Goal: Obtain resource: Download file/media

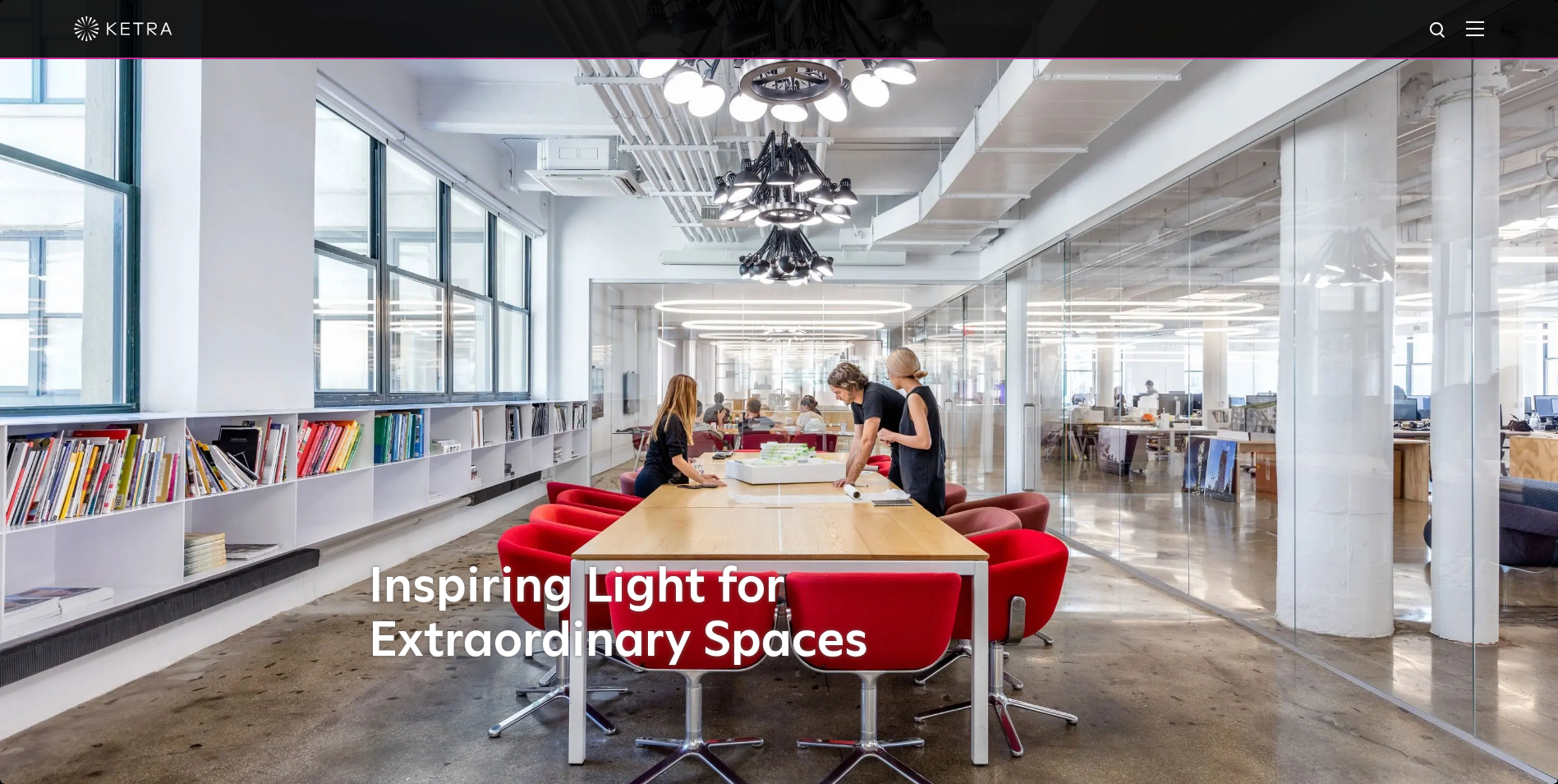
click at [1481, 40] on div at bounding box center [779, 28] width 1411 height 57
click at [1483, 32] on img at bounding box center [1476, 28] width 18 height 16
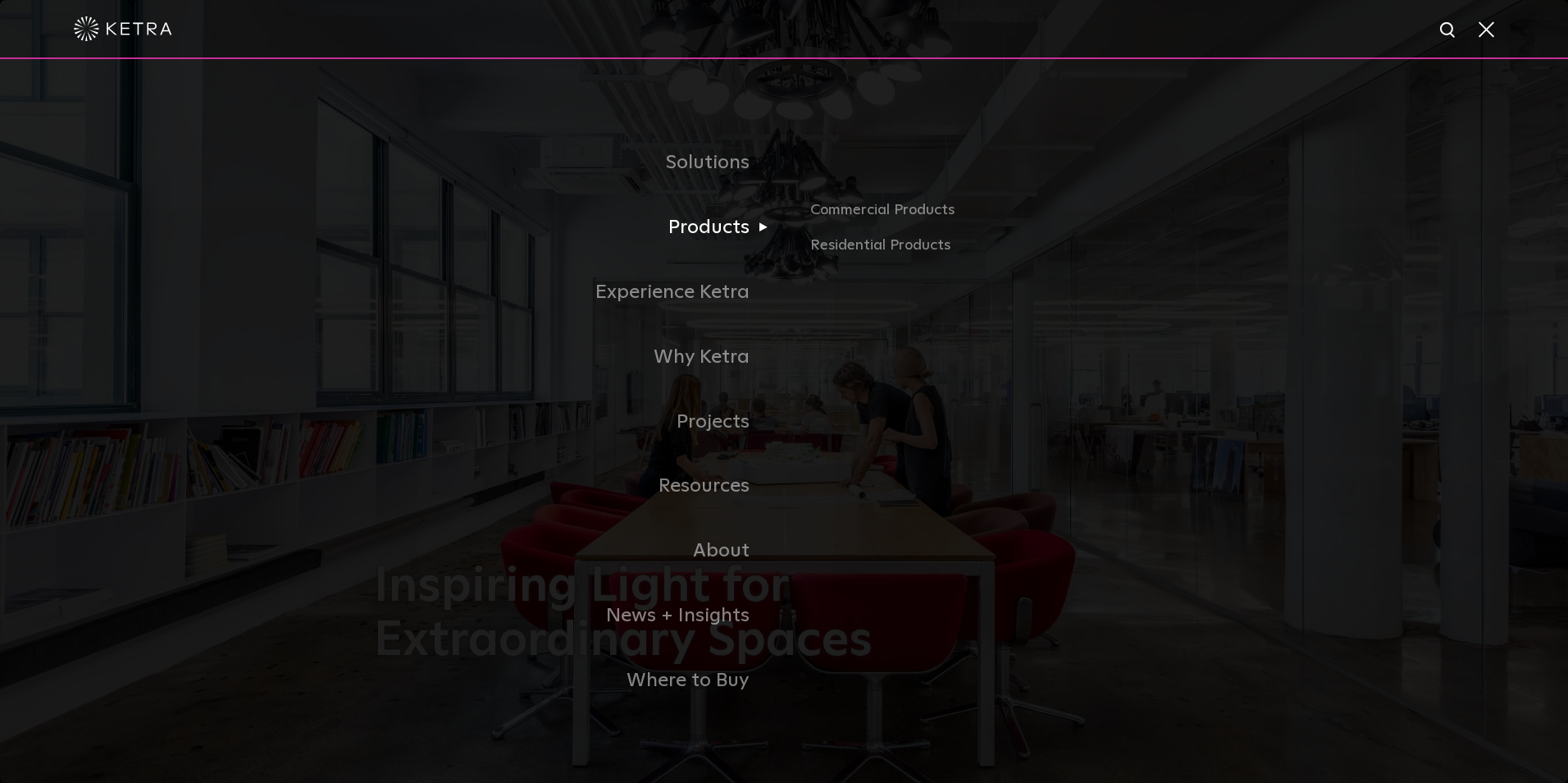
click at [730, 231] on link "Products" at bounding box center [579, 228] width 410 height 65
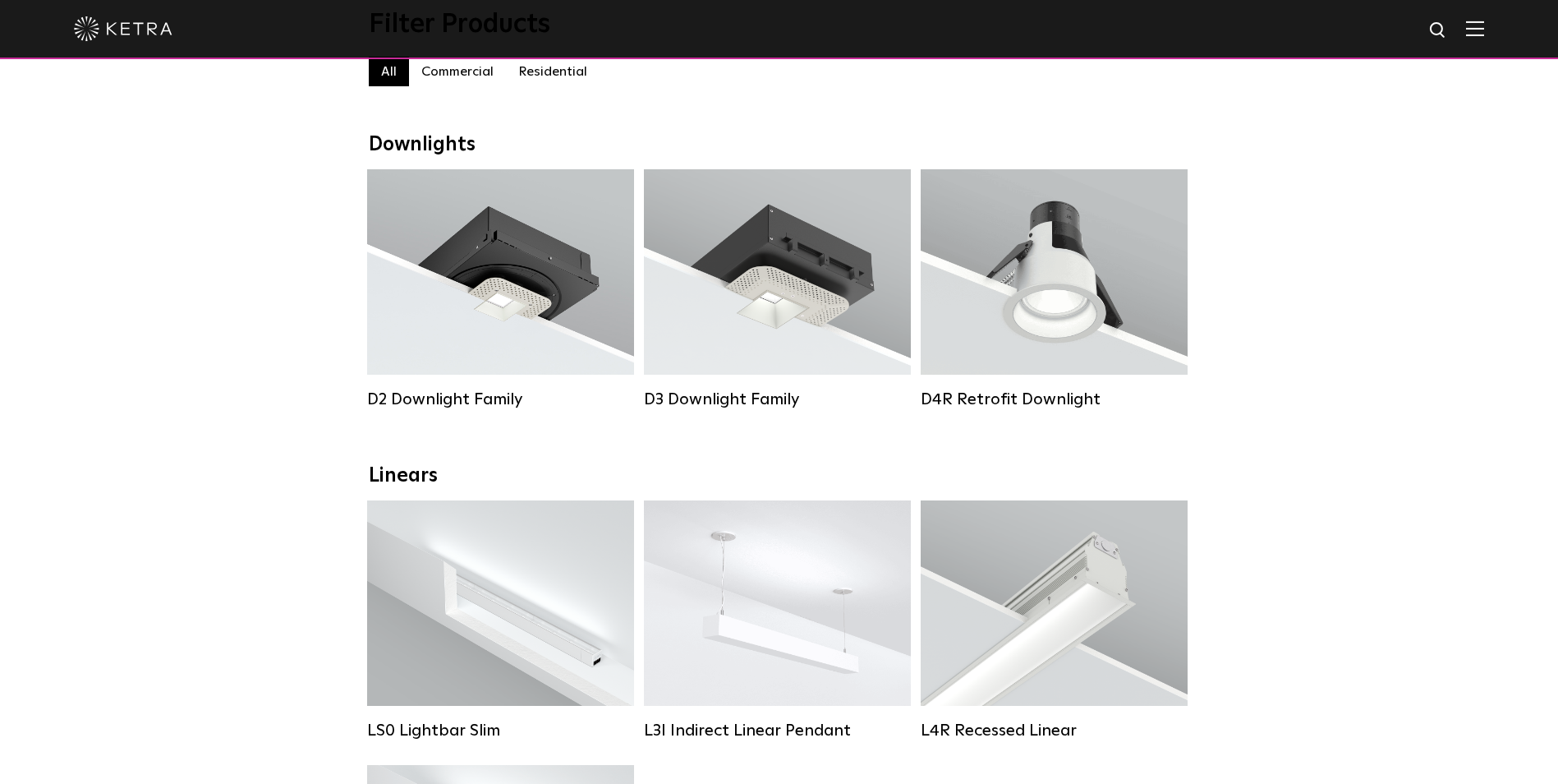
scroll to position [164, 0]
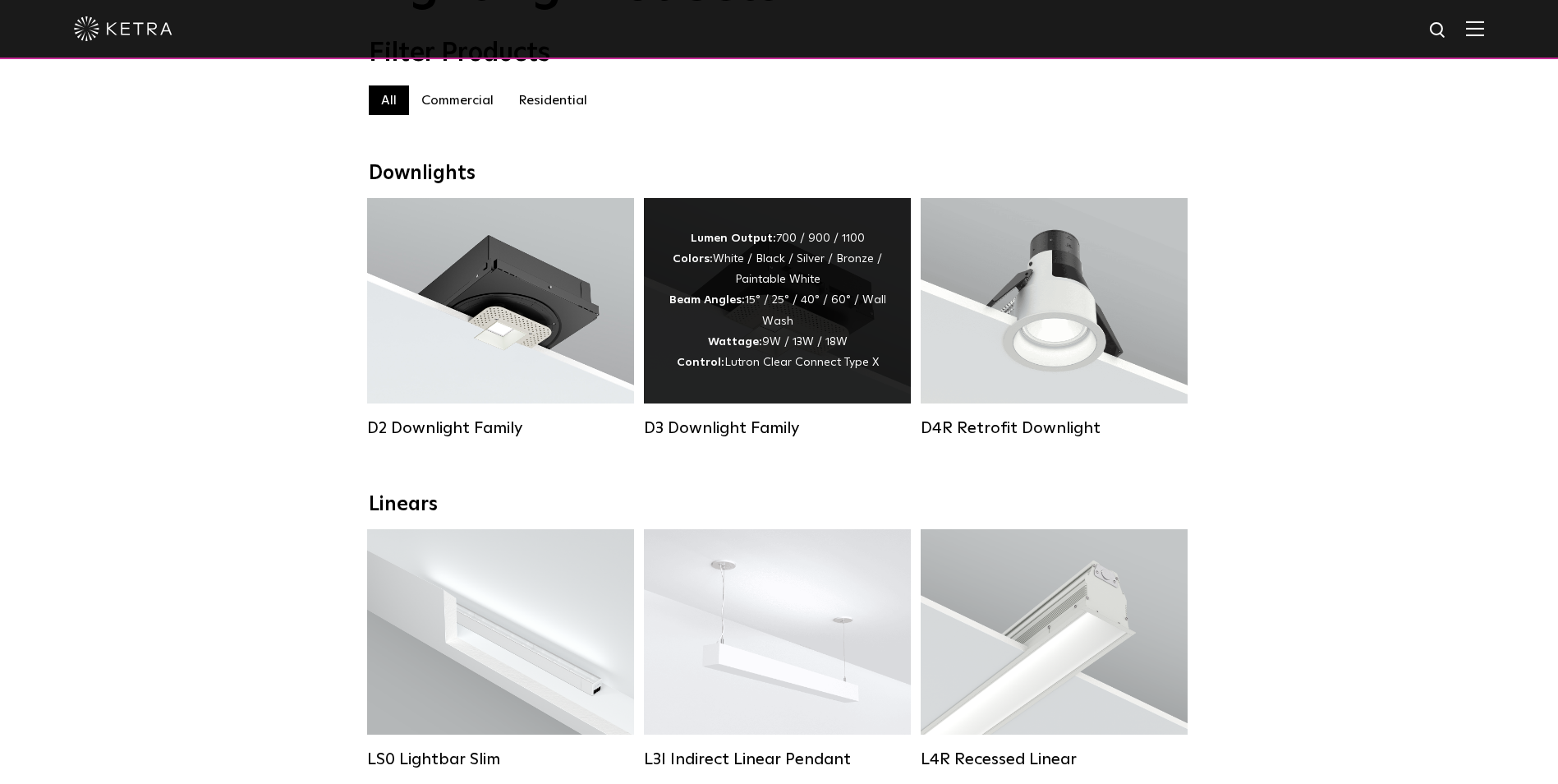
click at [849, 330] on div "Lumen Output: 700 / 900 / 1100 Colors: White / Black / Silver / Bronze / Painta…" at bounding box center [777, 301] width 217 height 145
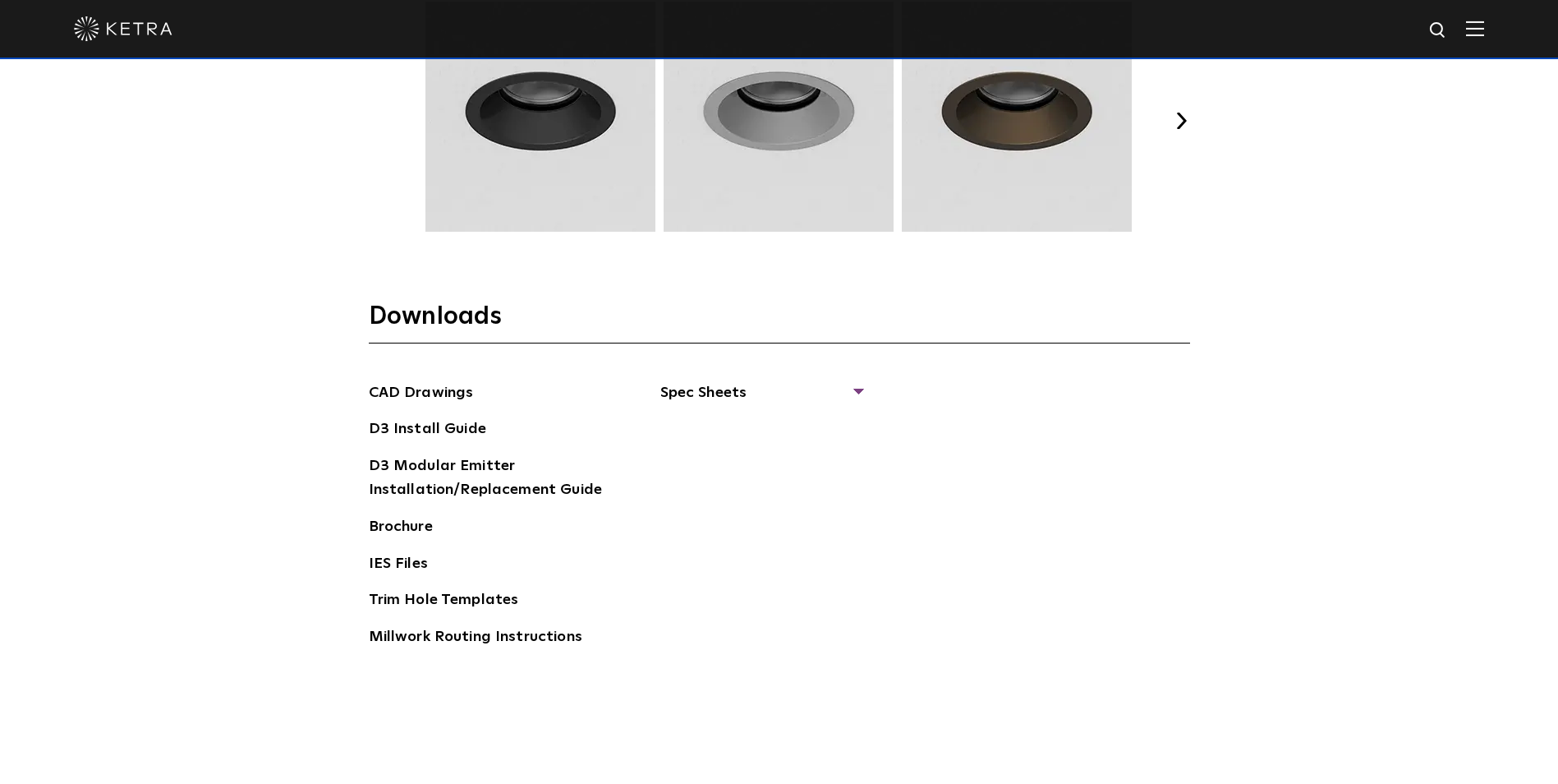
scroll to position [2546, 0]
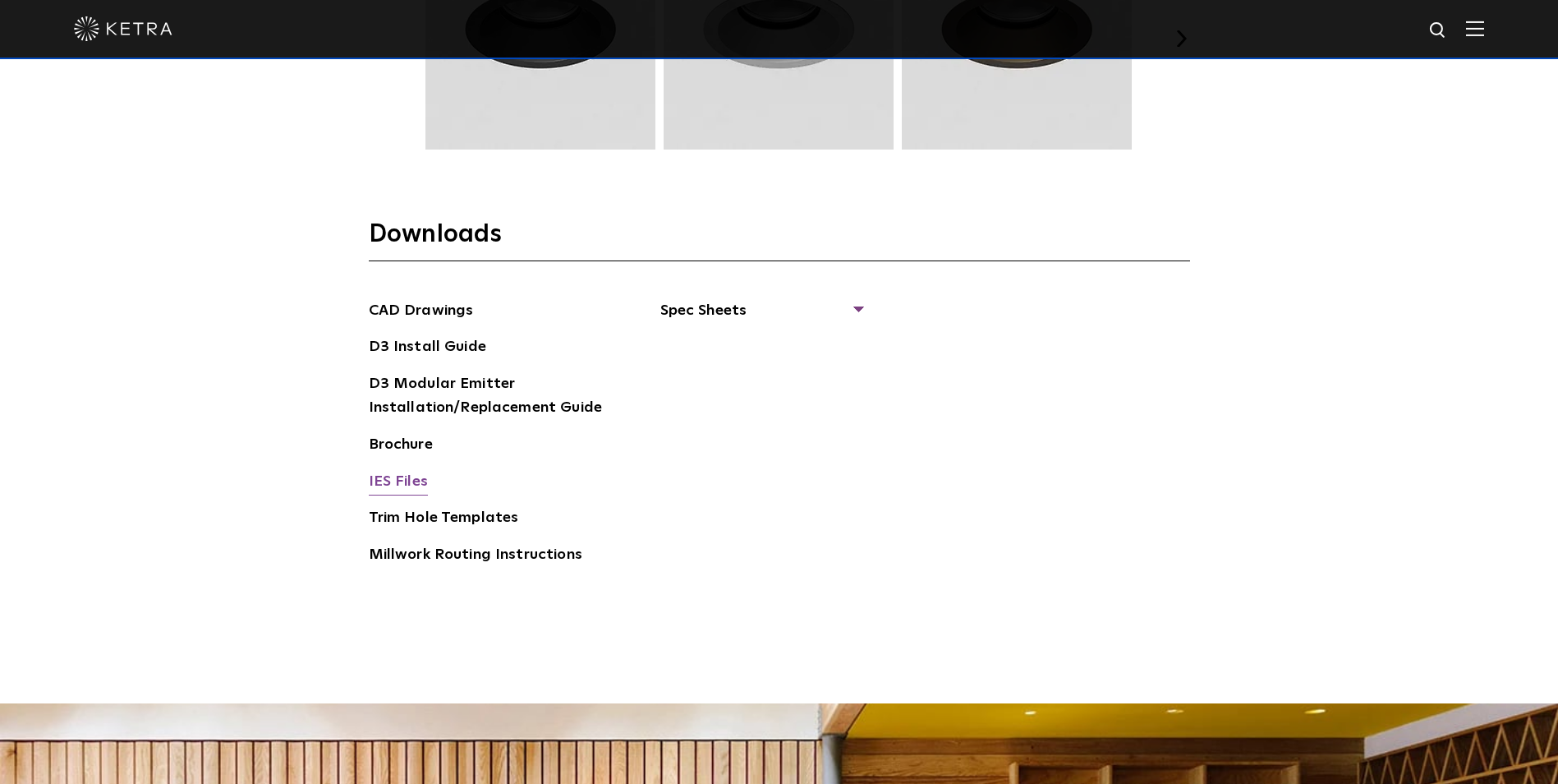
click at [418, 477] on link "IES Files" at bounding box center [398, 483] width 59 height 27
click at [392, 446] on link "Brochure" at bounding box center [401, 447] width 64 height 27
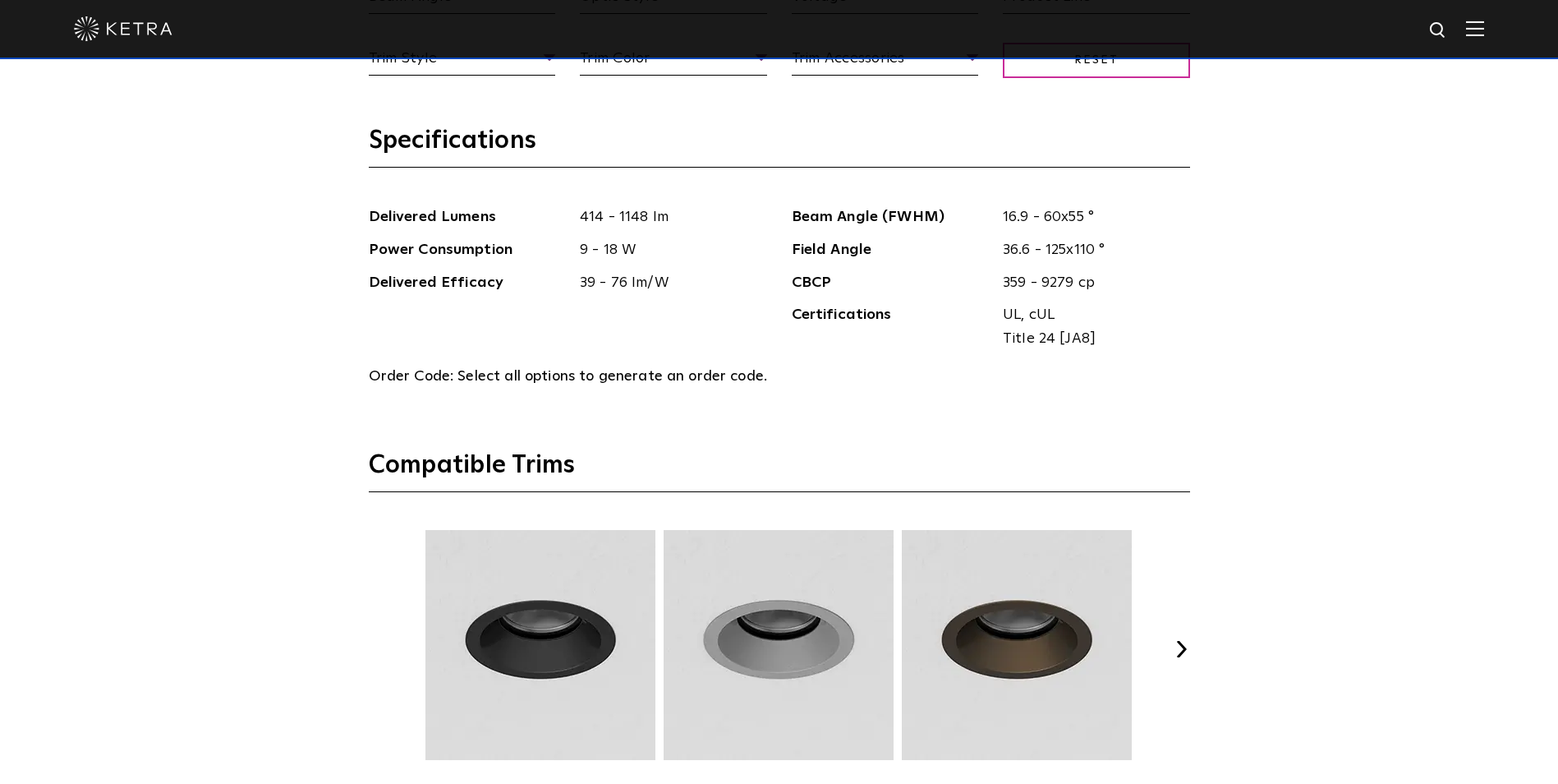
scroll to position [1643, 0]
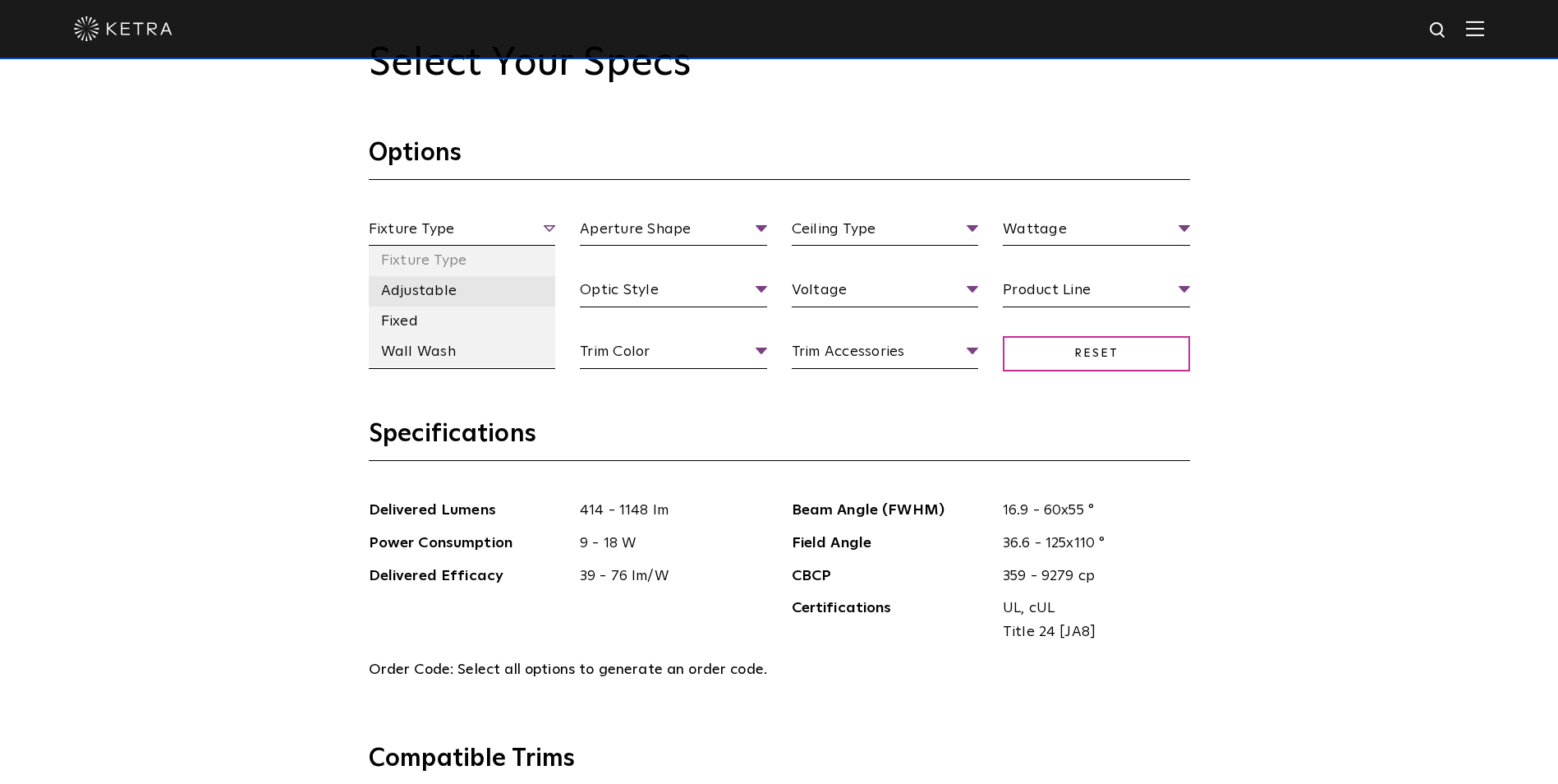
click at [419, 292] on li "Adjustable" at bounding box center [462, 291] width 187 height 30
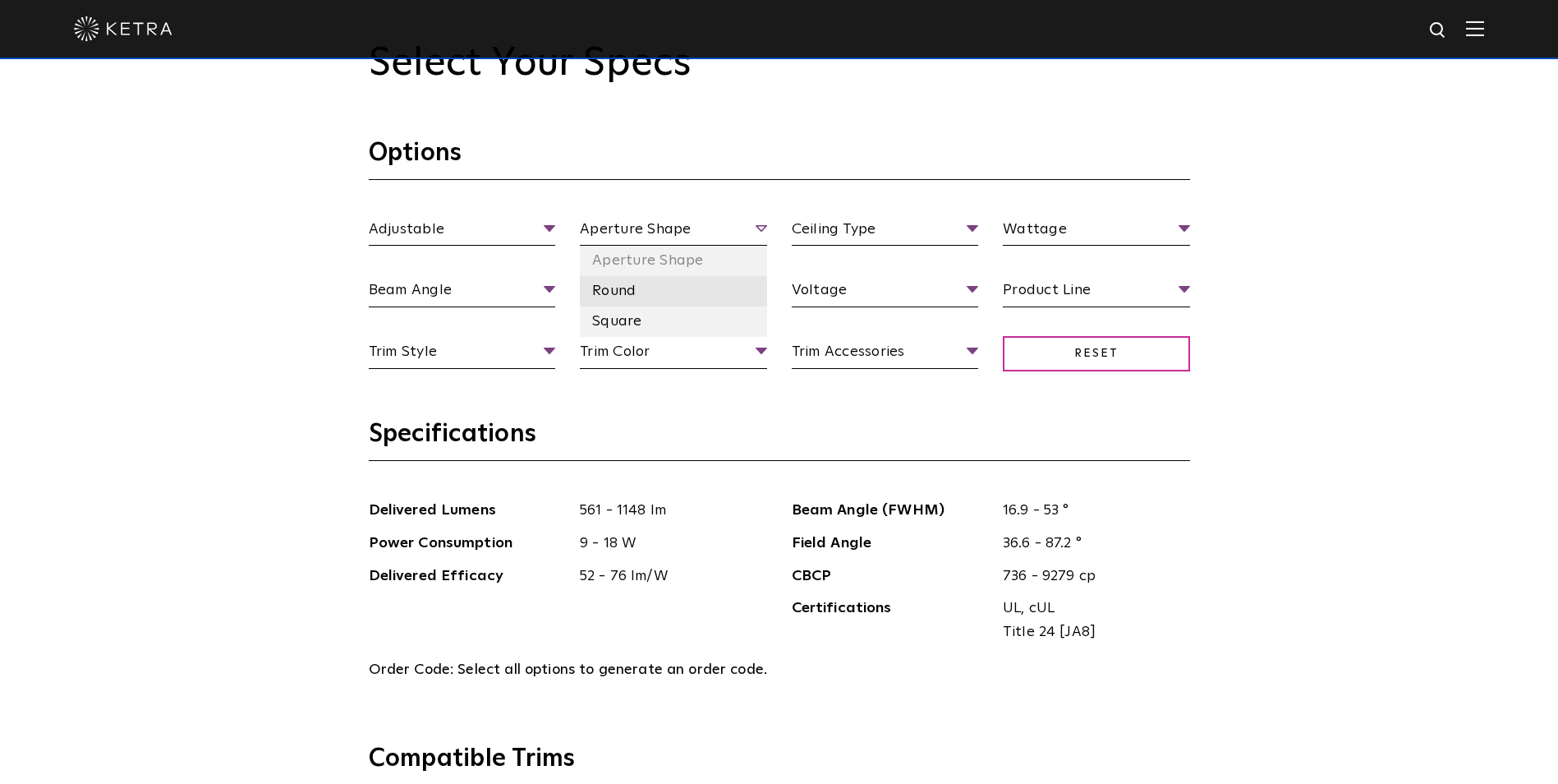
click at [631, 292] on li "Round" at bounding box center [673, 291] width 187 height 30
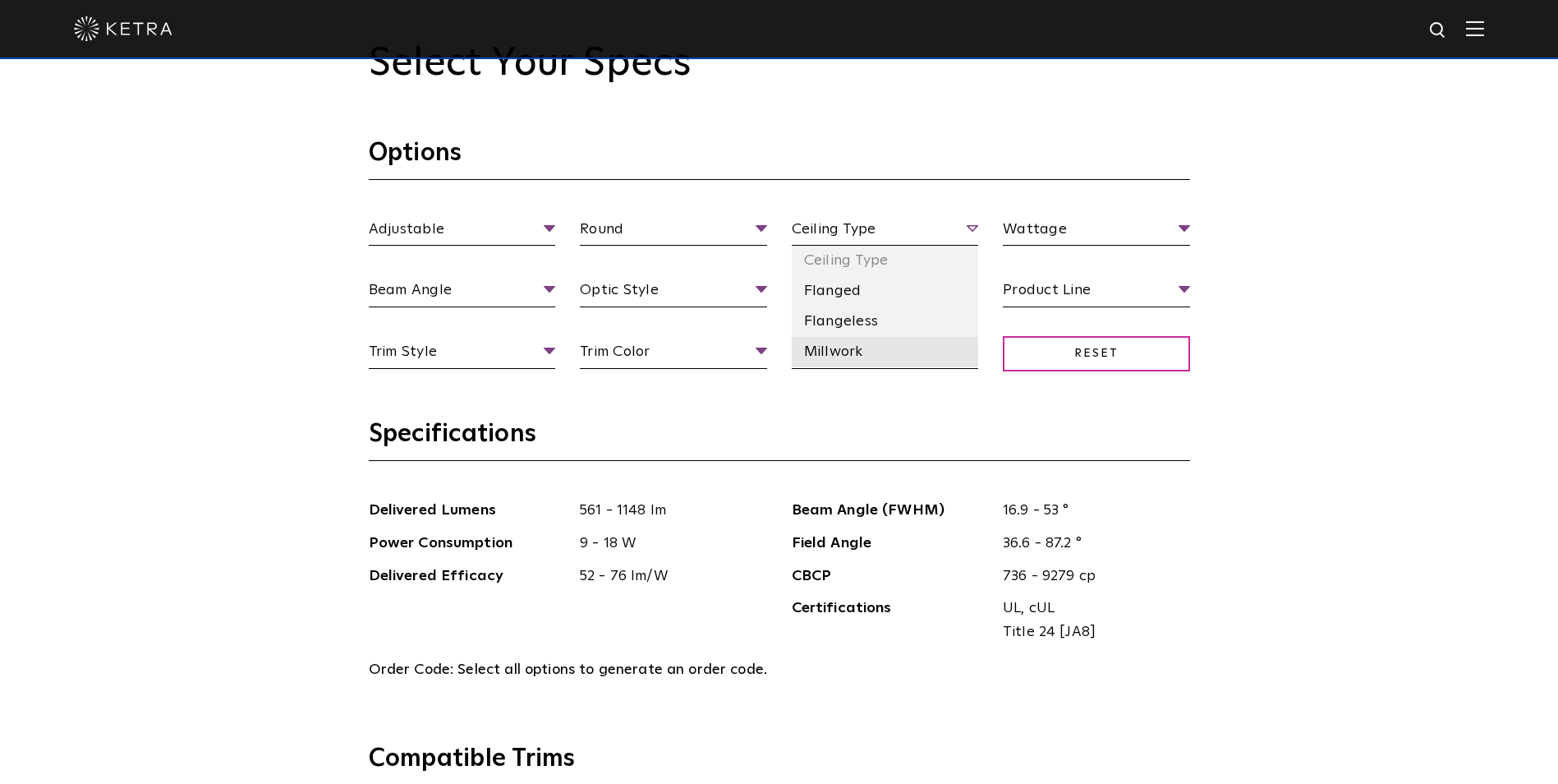
click at [873, 347] on li "Millwork" at bounding box center [885, 352] width 187 height 30
click at [891, 235] on span "Millwork" at bounding box center [885, 232] width 187 height 29
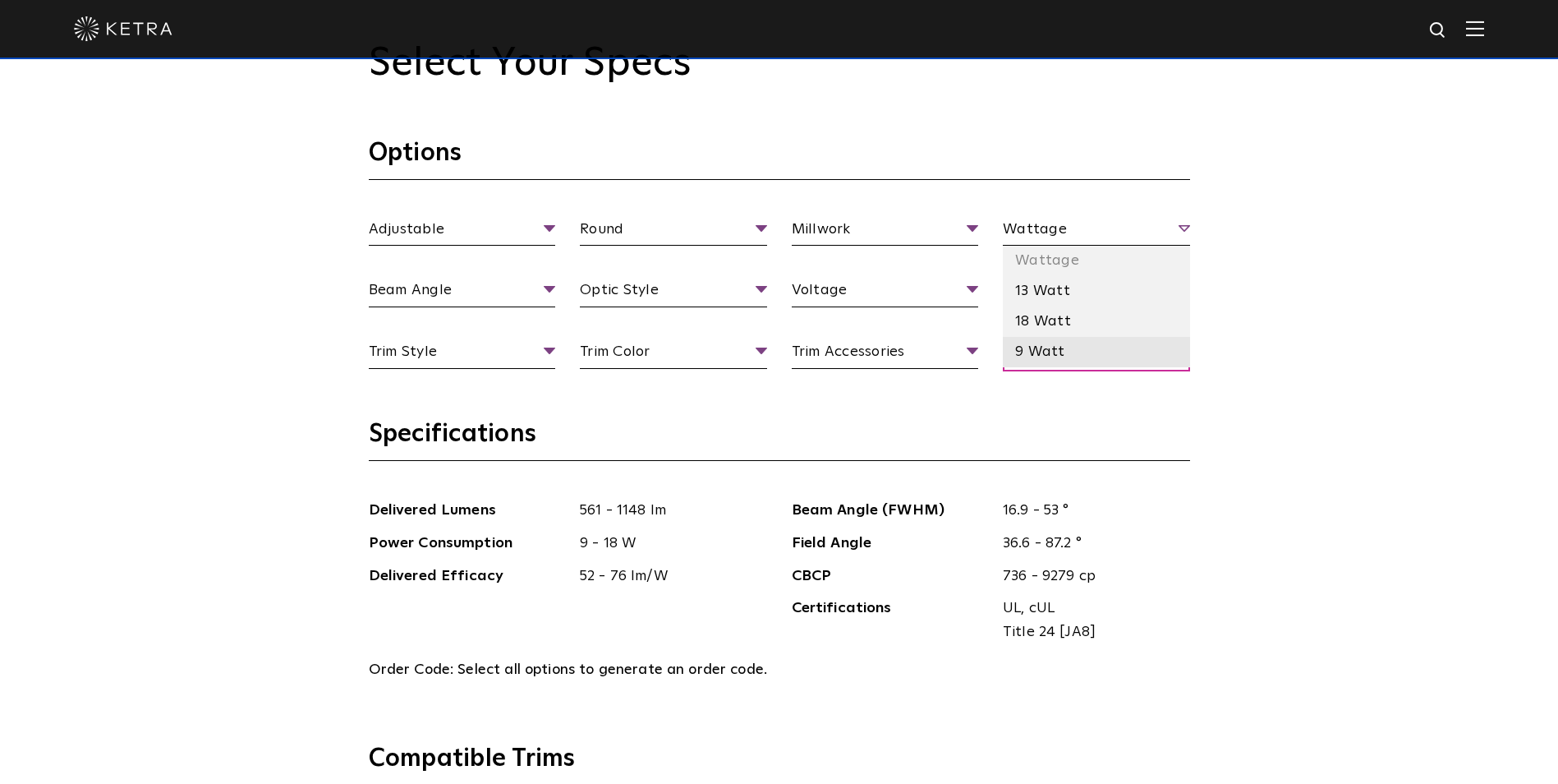
click at [1042, 356] on li "9 Watt" at bounding box center [1096, 352] width 187 height 30
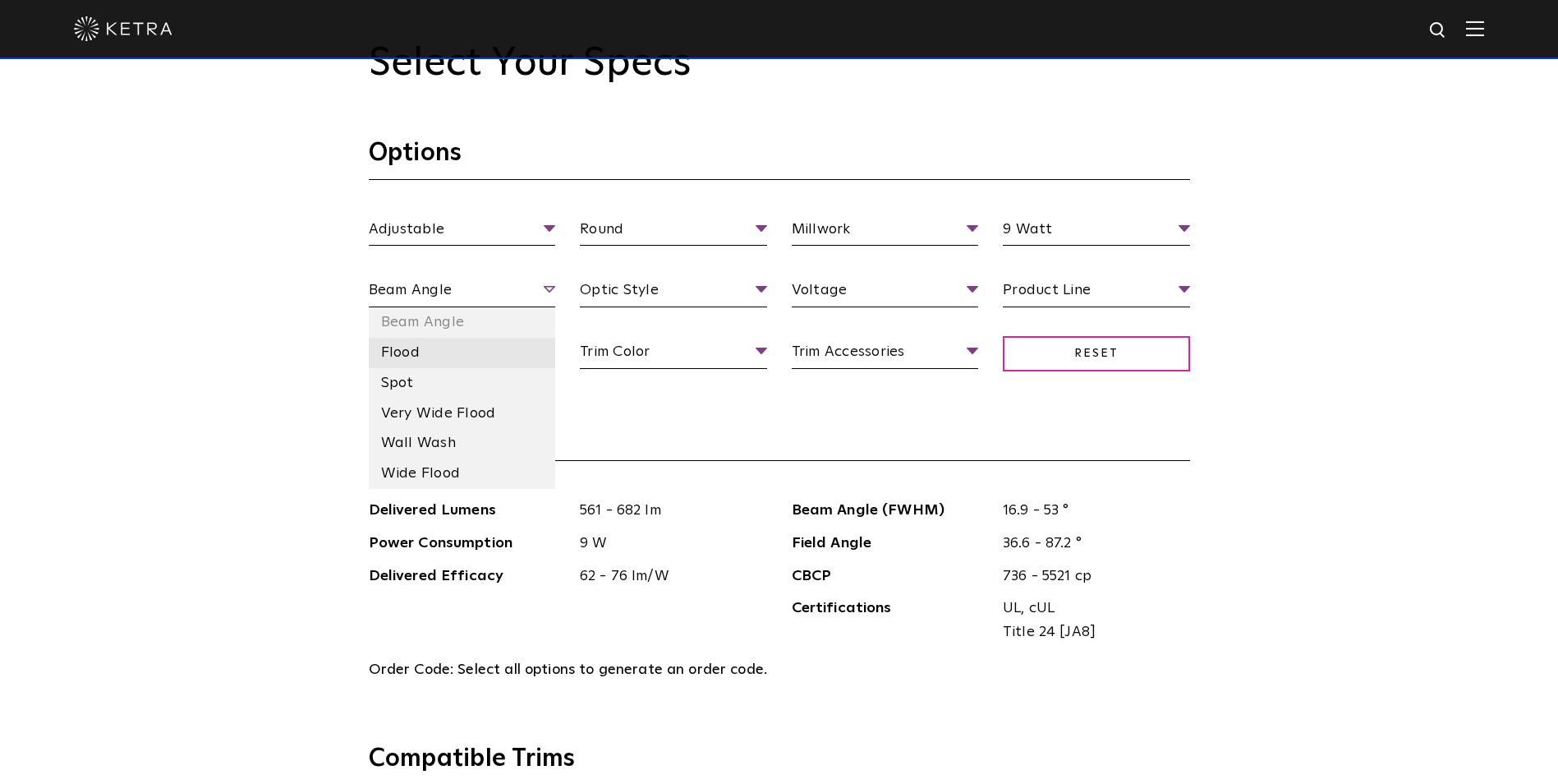
click at [435, 355] on li "Flood" at bounding box center [462, 352] width 187 height 30
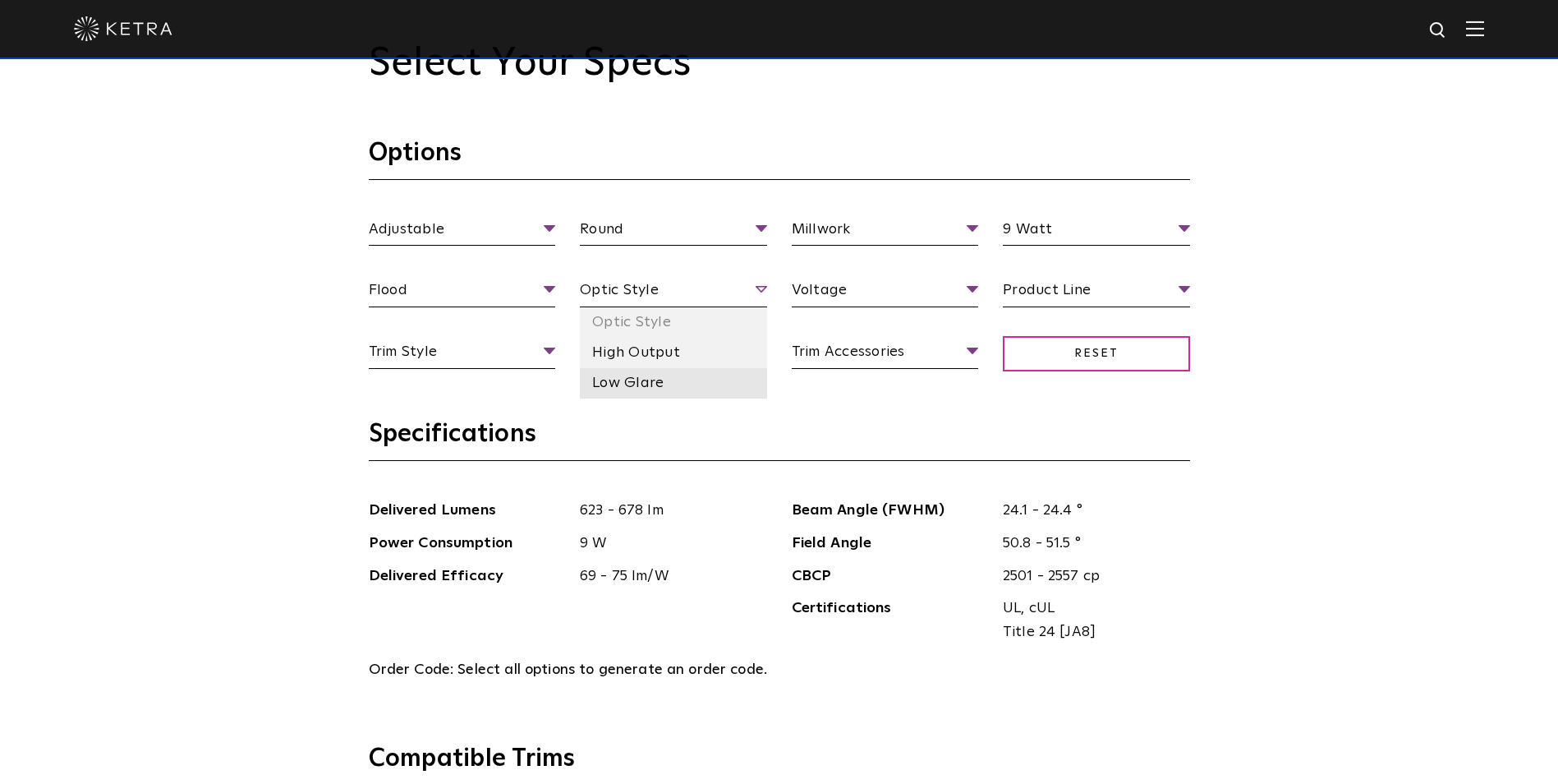
click at [662, 375] on li "Low Glare" at bounding box center [673, 383] width 187 height 30
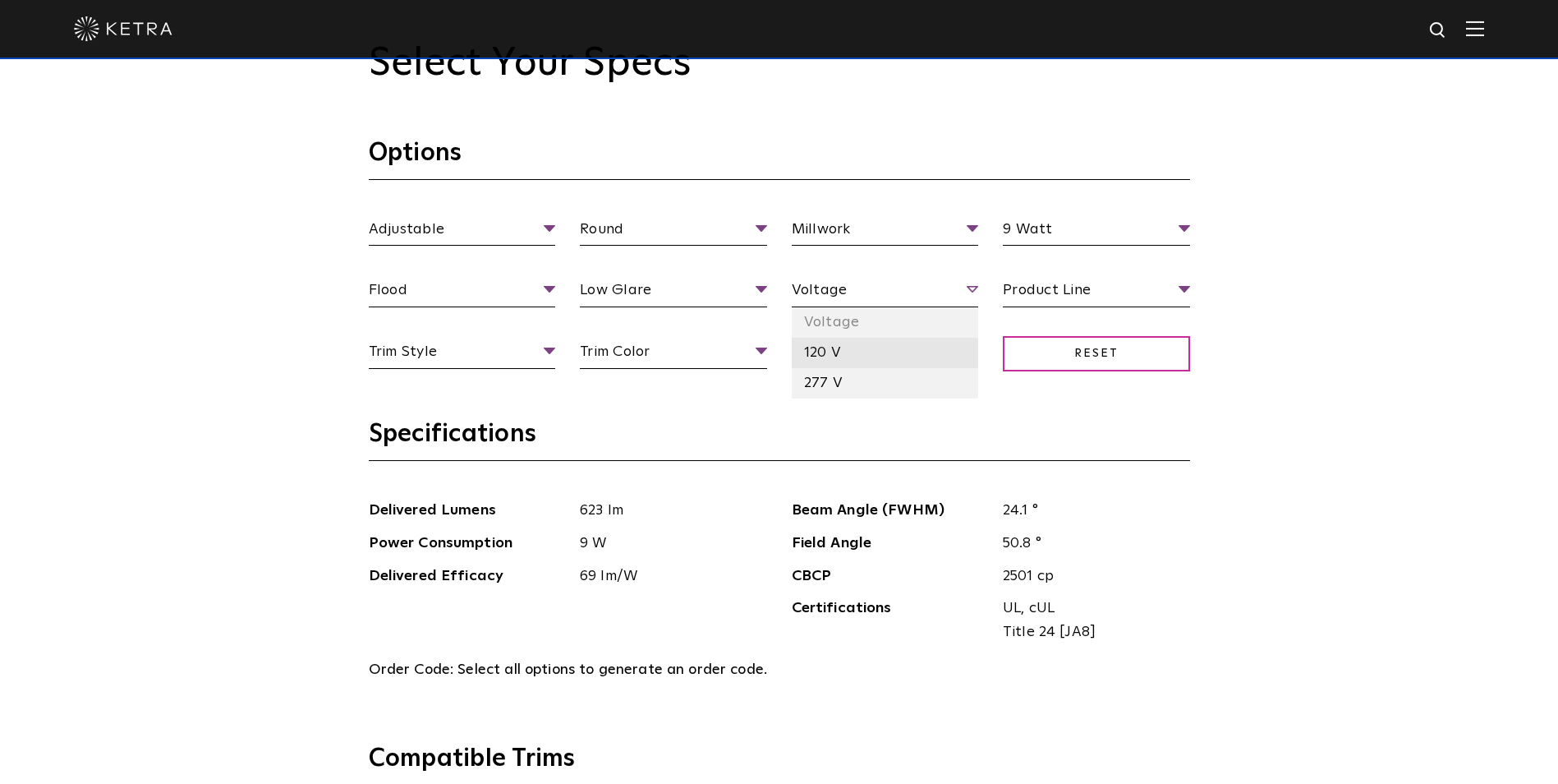
click at [846, 363] on li "120 V" at bounding box center [885, 352] width 187 height 30
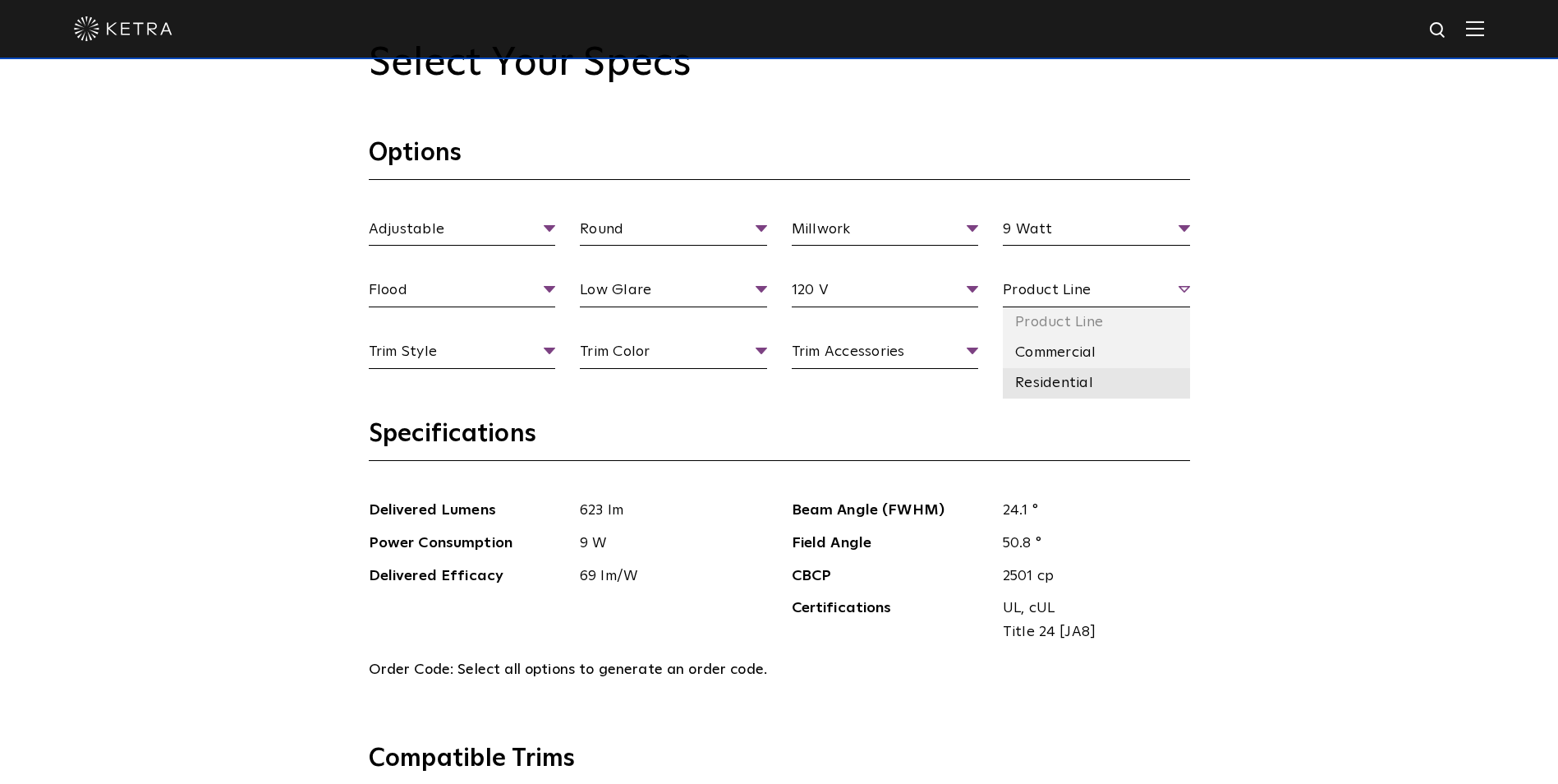
click at [1055, 385] on li "Residential" at bounding box center [1096, 383] width 187 height 30
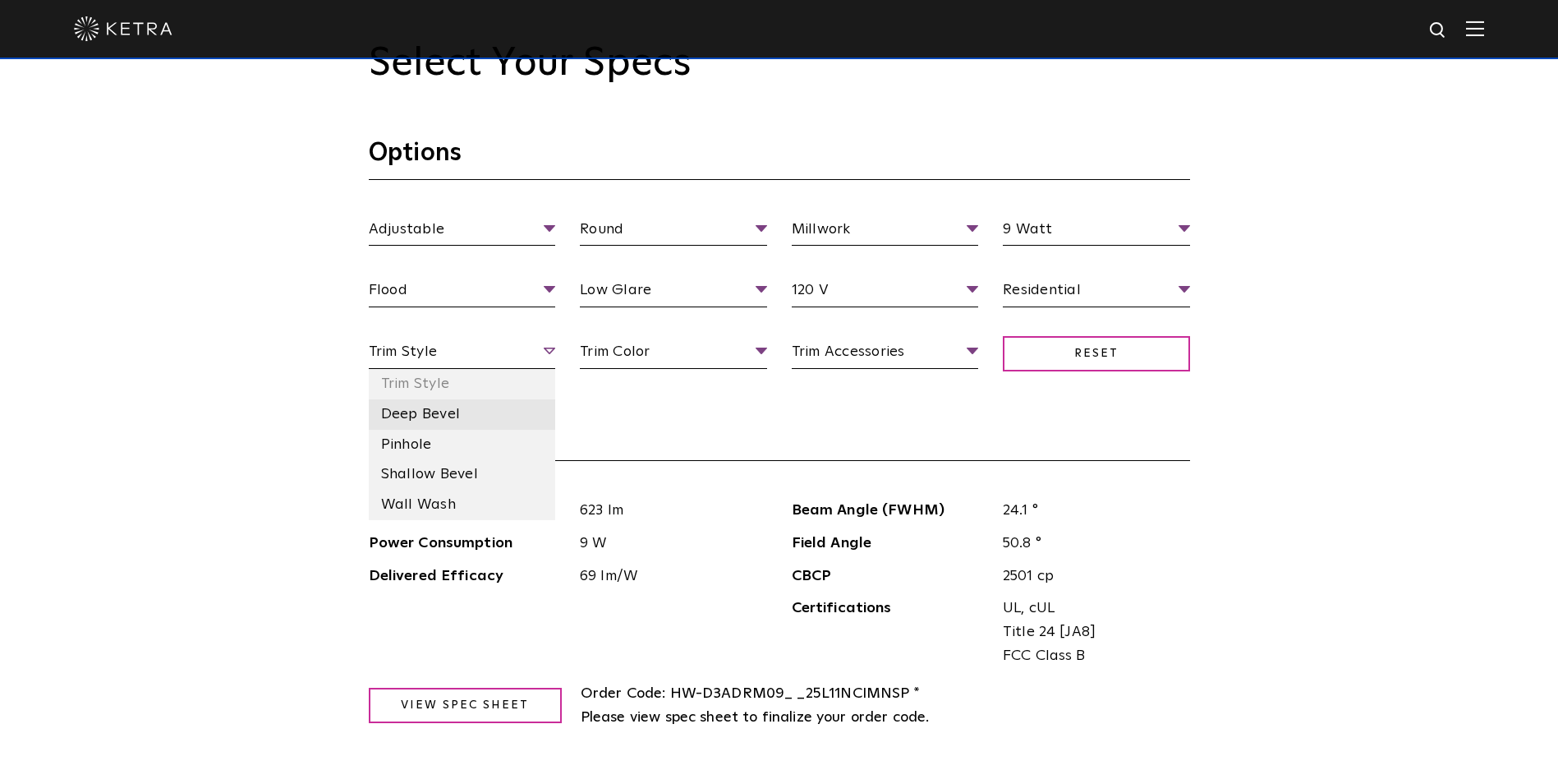
click at [462, 427] on li "Deep Bevel" at bounding box center [462, 414] width 187 height 30
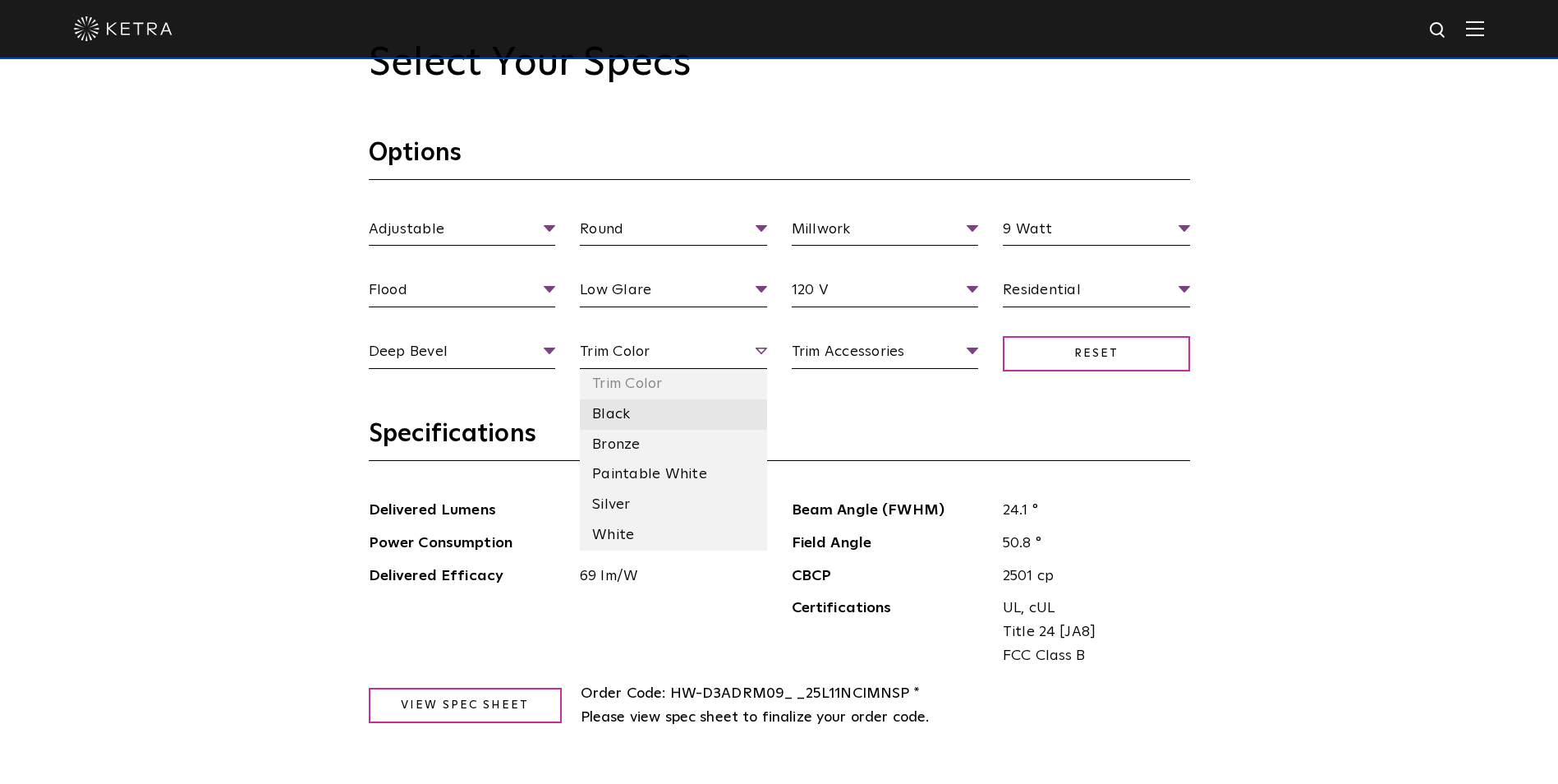
click at [627, 416] on li "Black" at bounding box center [673, 414] width 187 height 30
click at [621, 532] on li "White" at bounding box center [673, 535] width 187 height 30
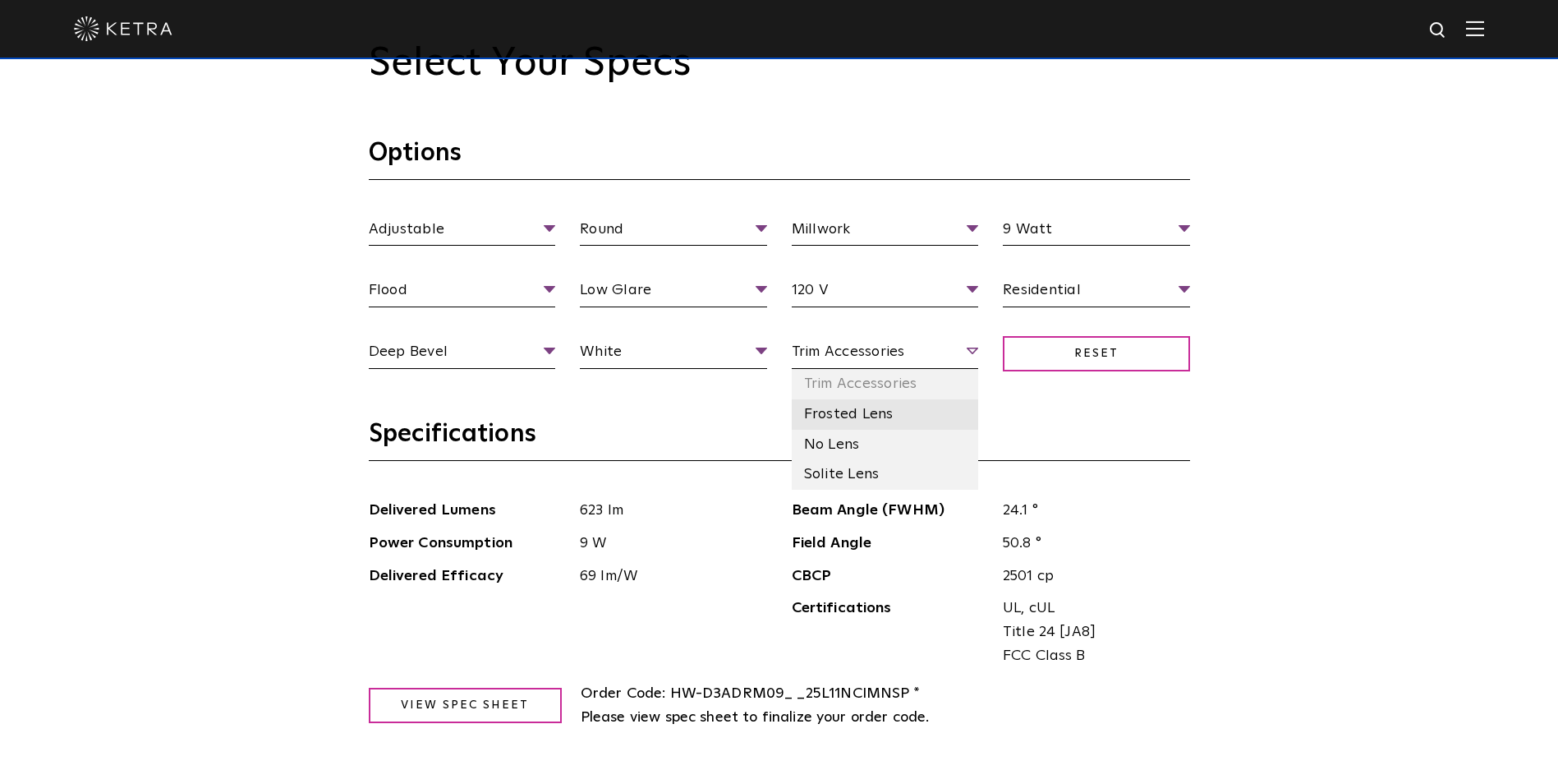
click at [876, 423] on li "Frosted Lens" at bounding box center [885, 414] width 187 height 30
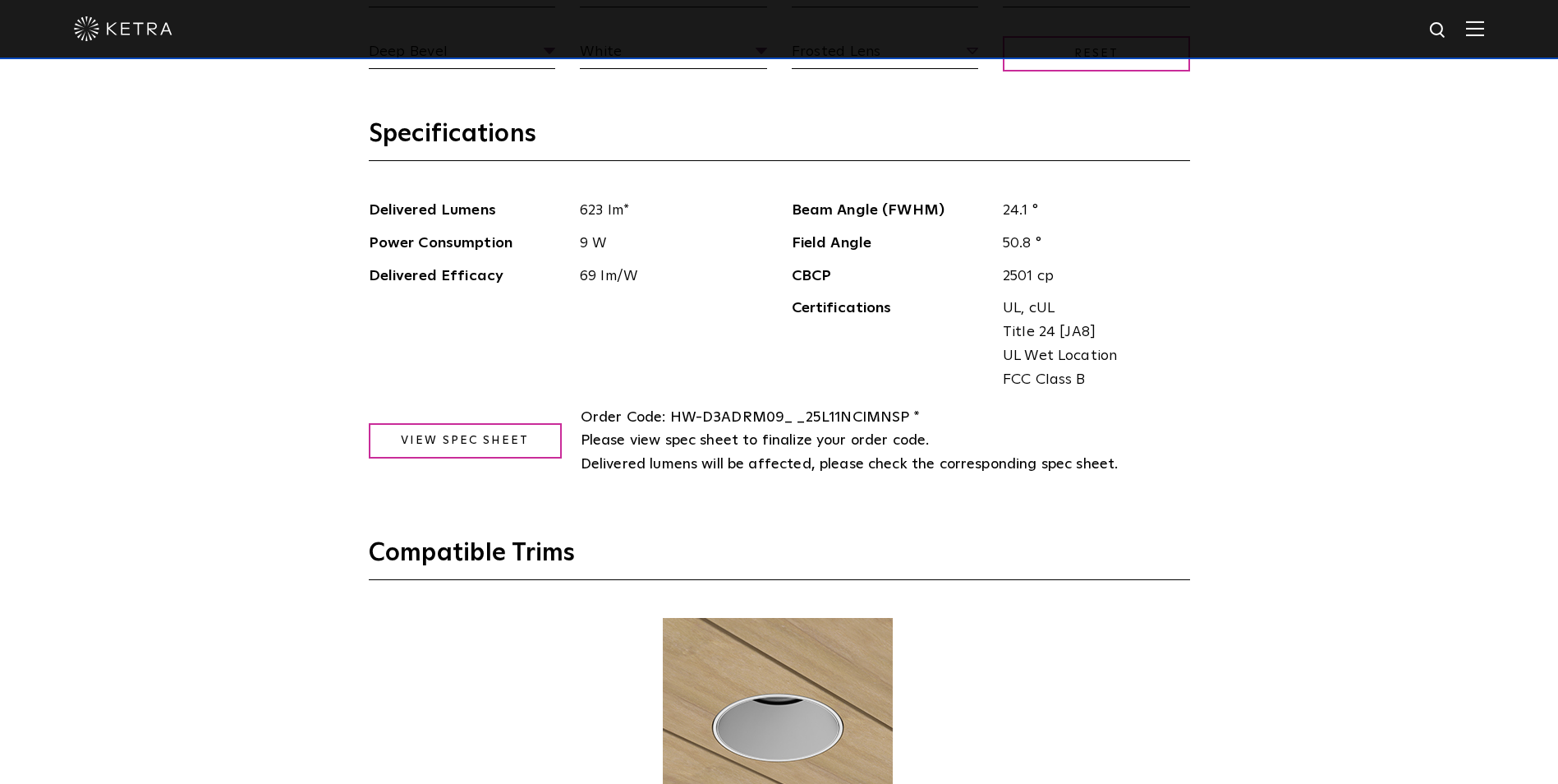
scroll to position [1971, 0]
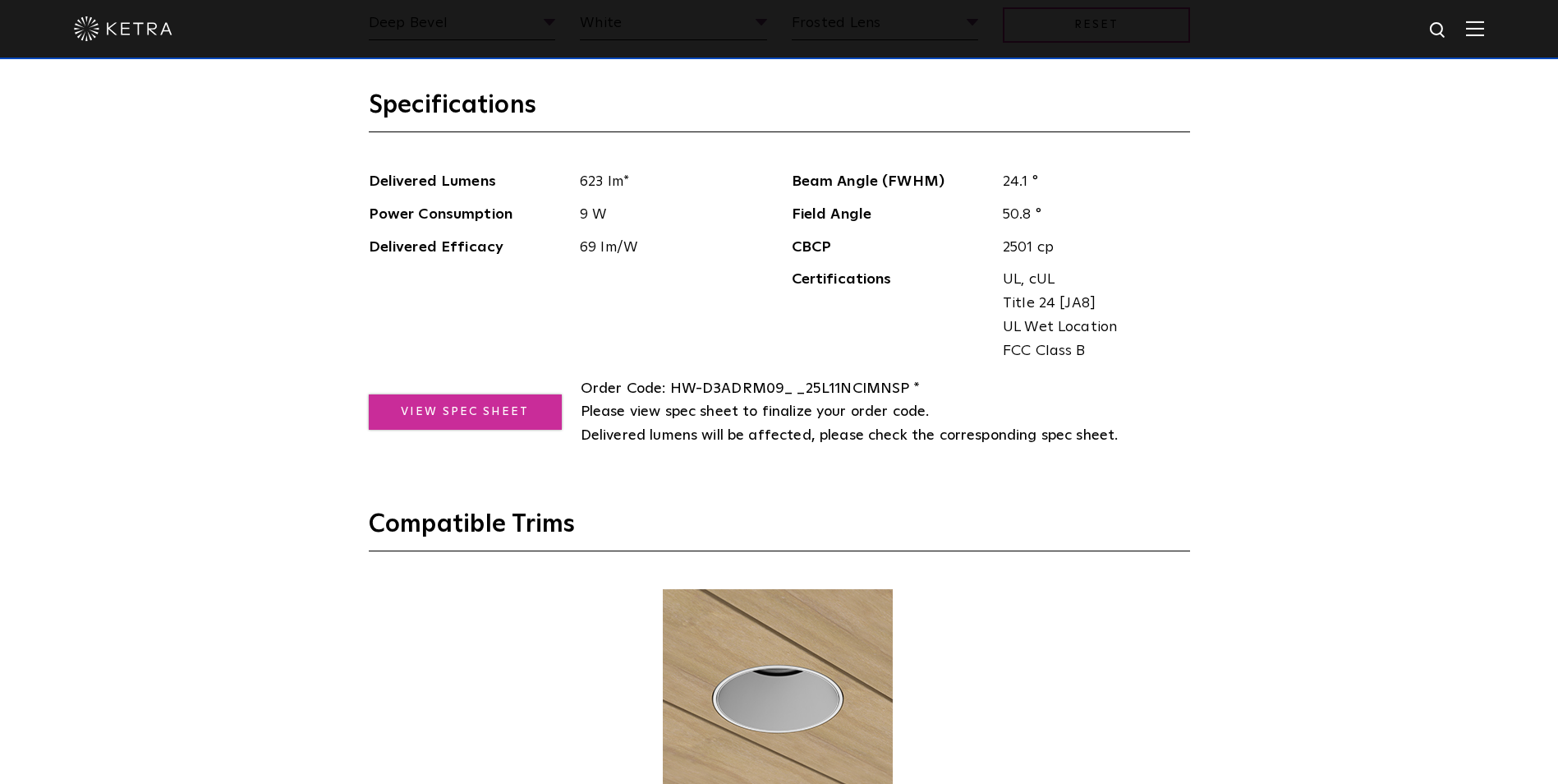
click at [442, 423] on link "View Spec Sheet" at bounding box center [466, 412] width 193 height 35
